Goal: Use online tool/utility: Utilize a website feature to perform a specific function

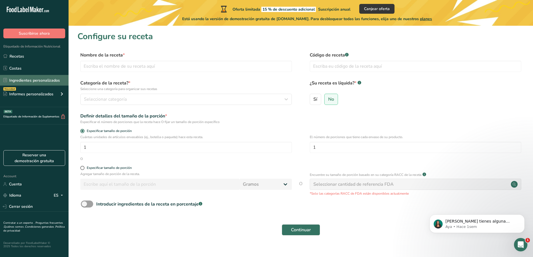
click at [47, 80] on link "Ingredientes personalizados" at bounding box center [34, 80] width 69 height 11
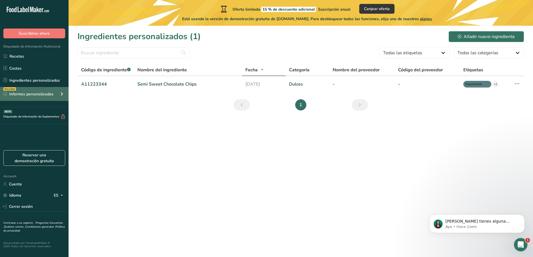
click at [47, 92] on div "Informes personalizados" at bounding box center [28, 94] width 50 height 6
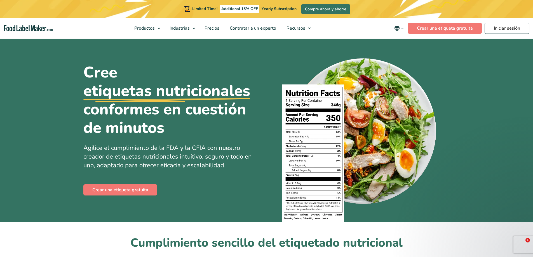
scroll to position [420, 0]
